Goal: Transaction & Acquisition: Book appointment/travel/reservation

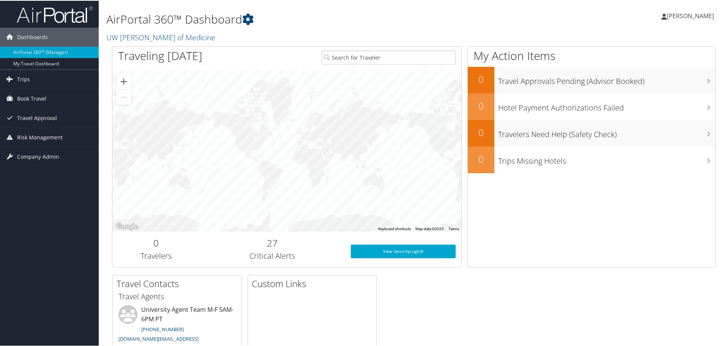
click at [680, 14] on span "[PERSON_NAME]" at bounding box center [690, 15] width 47 height 8
click at [339, 161] on div at bounding box center [286, 149] width 349 height 161
click at [667, 16] on span "[PERSON_NAME]" at bounding box center [690, 15] width 47 height 8
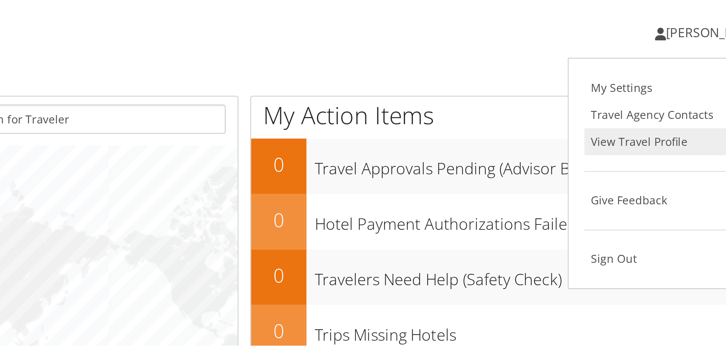
click at [642, 67] on link "View Travel Profile" at bounding box center [670, 67] width 85 height 13
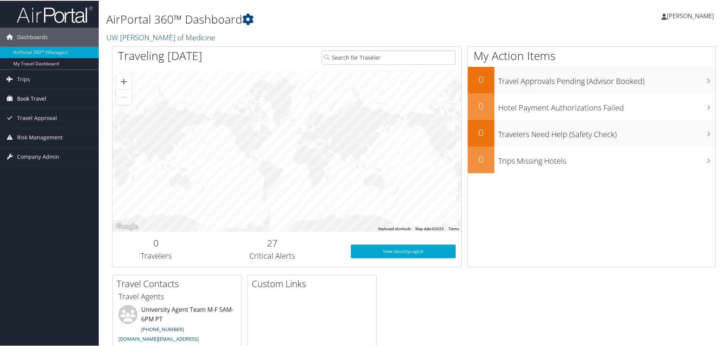
click at [25, 99] on span "Book Travel" at bounding box center [31, 97] width 29 height 19
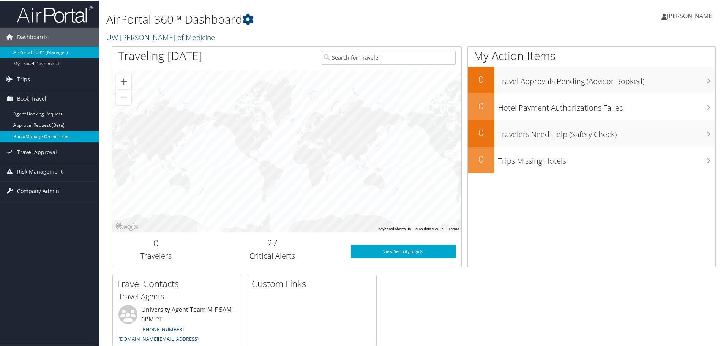
click at [23, 133] on link "Book/Manage Online Trips" at bounding box center [49, 135] width 99 height 11
